Goal: Use online tool/utility: Use online tool/utility

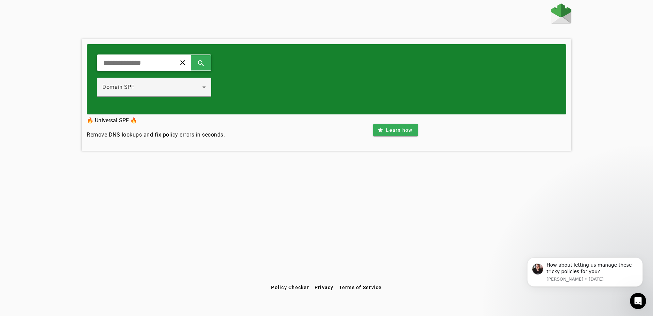
click at [170, 59] on div "clear search" at bounding box center [154, 62] width 114 height 16
click at [168, 65] on div "clear search" at bounding box center [154, 62] width 114 height 16
click at [150, 62] on input "text" at bounding box center [133, 63] width 63 height 8
paste input "**********"
type input "**********"
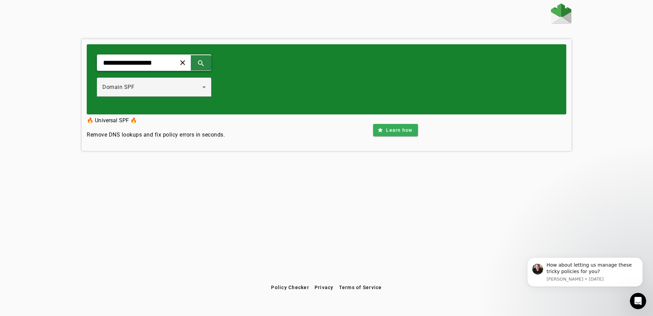
click at [206, 63] on span at bounding box center [201, 62] width 16 height 16
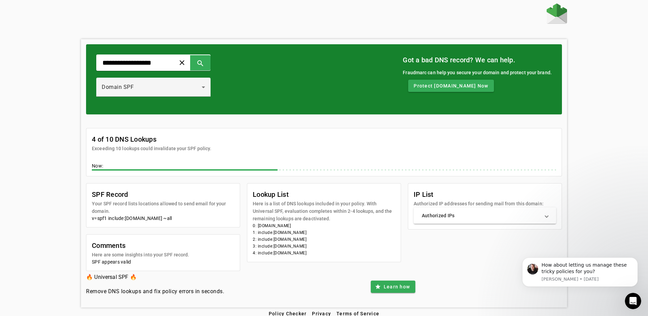
scroll to position [6, 0]
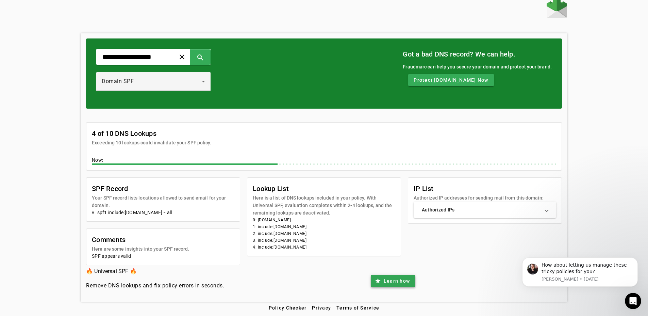
click at [415, 283] on div "🔥 Universal SPF 🔥 Remove DNS lookups and fix policy errors in seconds. star Lea…" at bounding box center [324, 280] width 476 height 31
click at [137, 72] on div "Domain SPF" at bounding box center [153, 81] width 103 height 19
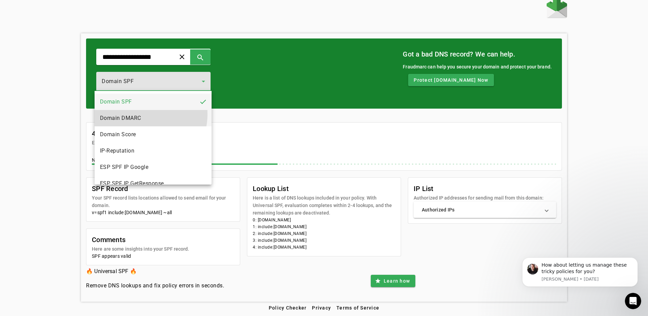
click at [142, 114] on mat-option "Domain DMARC" at bounding box center [153, 118] width 117 height 16
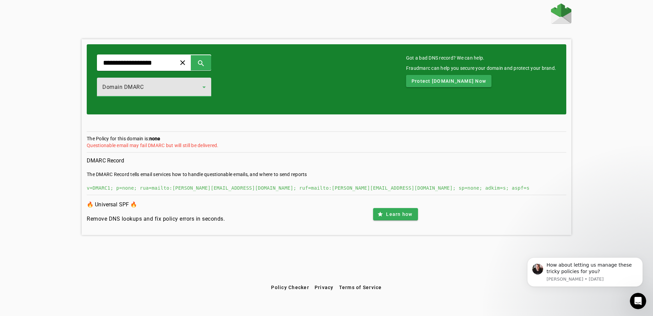
click at [152, 90] on div "Domain DMARC" at bounding box center [152, 87] width 100 height 8
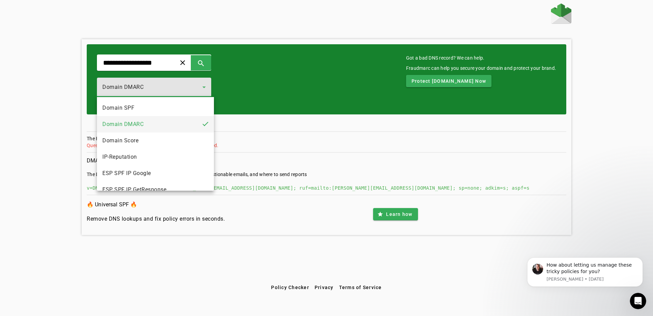
click at [152, 90] on div at bounding box center [326, 158] width 653 height 316
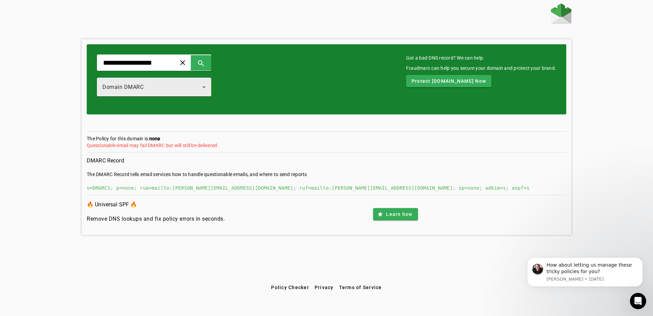
click at [193, 84] on div "Domain DMARC" at bounding box center [152, 87] width 100 height 8
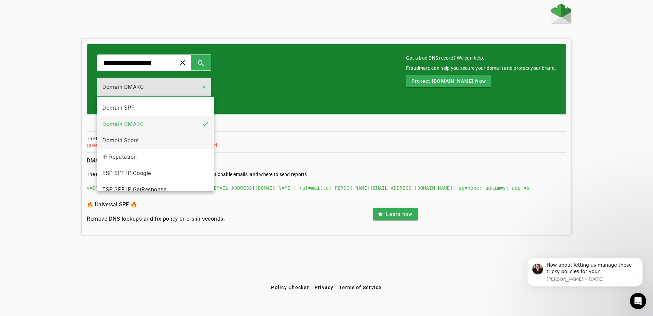
click at [132, 138] on span "Domain Score" at bounding box center [120, 140] width 36 height 8
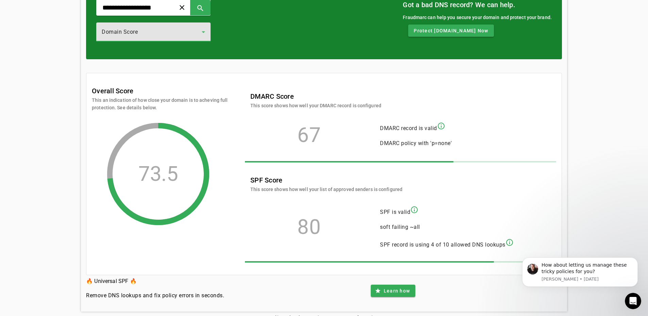
scroll to position [50, 0]
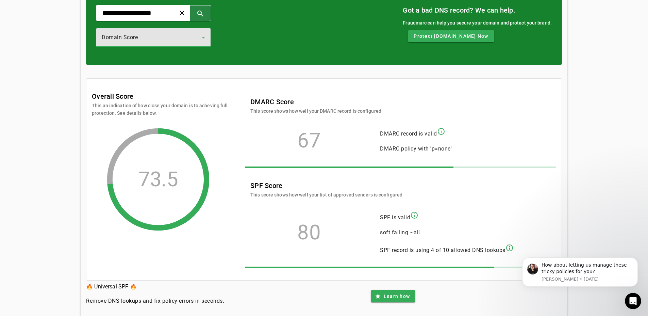
click at [199, 19] on span at bounding box center [200, 13] width 16 height 16
click at [200, 17] on span at bounding box center [200, 13] width 16 height 16
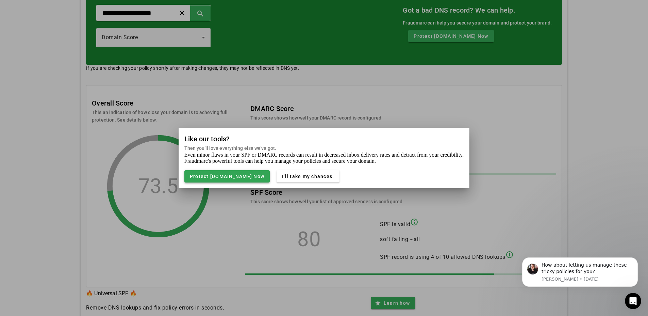
click at [249, 180] on span at bounding box center [226, 176] width 85 height 16
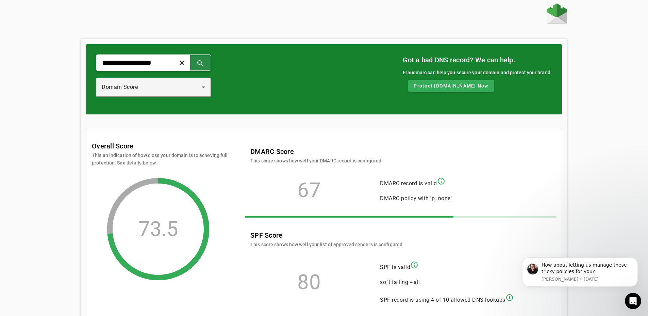
click at [202, 63] on span at bounding box center [200, 62] width 16 height 16
click at [202, 85] on icon at bounding box center [203, 87] width 8 height 8
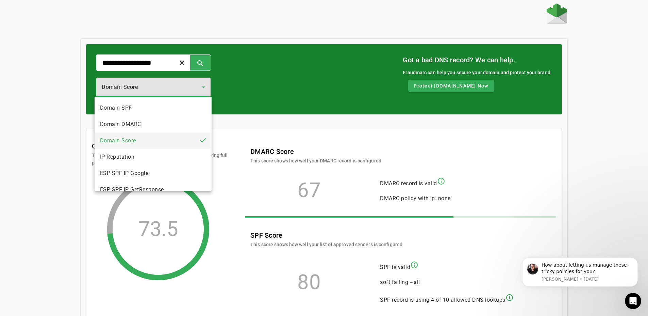
click at [160, 142] on mat-option "Domain Score" at bounding box center [153, 140] width 117 height 16
